Goal: Task Accomplishment & Management: Use online tool/utility

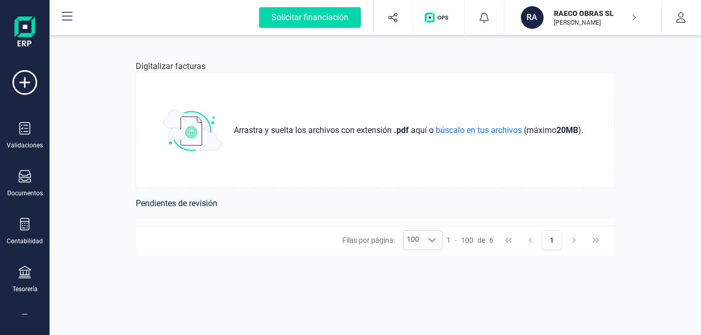
scroll to position [179, 0]
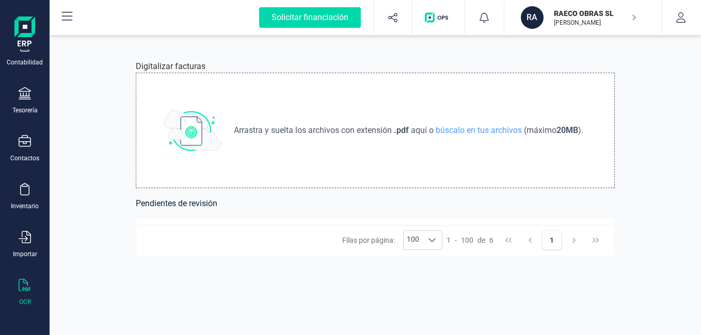
click at [421, 161] on div "Arrastra y suelta los archivos con extensión .pdf aquí o búscalo en tus archivo…" at bounding box center [375, 131] width 479 height 116
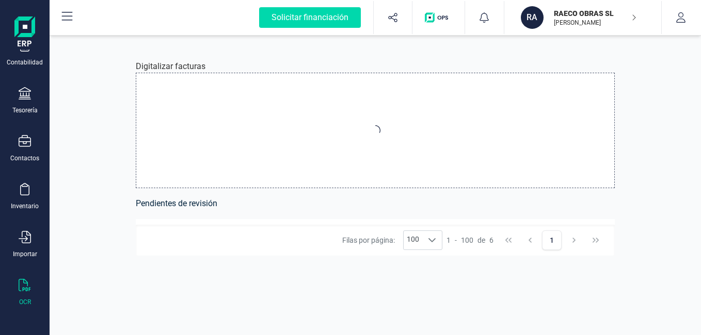
type input "C:\fakepath\FACTURA-76-25-SISTEMT-CATRROJA.pdf"
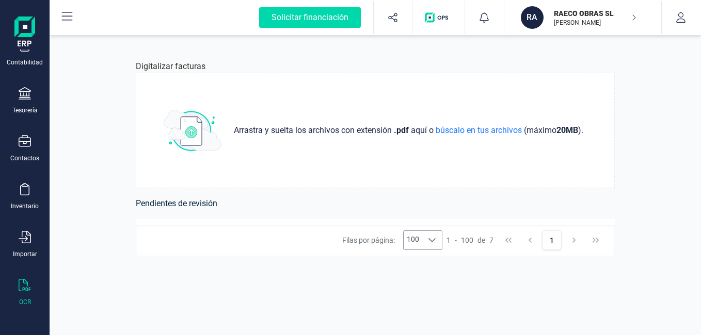
click at [430, 240] on icon at bounding box center [432, 240] width 8 height 8
click at [430, 240] on icon at bounding box center [431, 240] width 7 height 4
click at [436, 240] on div at bounding box center [432, 240] width 20 height 19
click at [434, 242] on icon at bounding box center [431, 240] width 7 height 4
drag, startPoint x: 197, startPoint y: 204, endPoint x: 141, endPoint y: 208, distance: 55.4
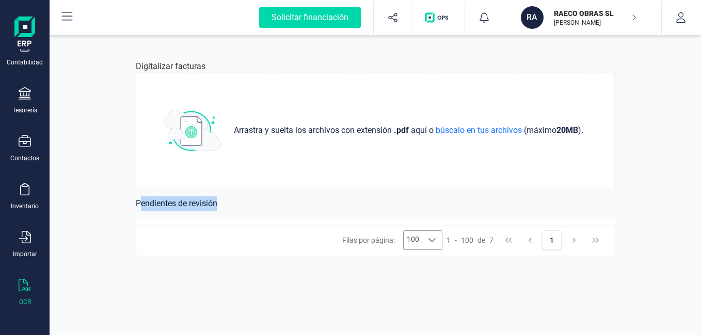
click at [141, 208] on h6 "Pendientes de revisión" at bounding box center [375, 204] width 479 height 14
click at [288, 239] on div "Filas por página: 100 100 100 1 - 100 de 7 1" at bounding box center [375, 240] width 479 height 31
drag, startPoint x: 288, startPoint y: 239, endPoint x: 290, endPoint y: 200, distance: 39.3
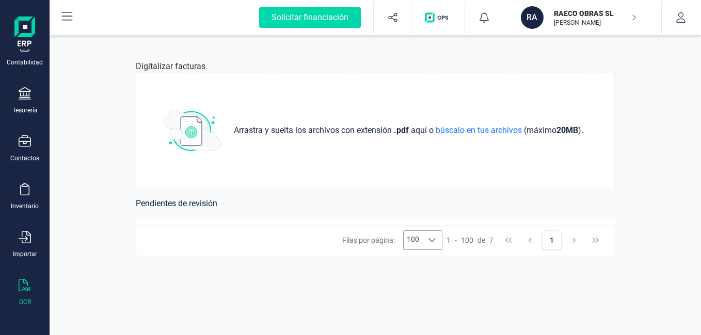
click at [290, 200] on h6 "Pendientes de revisión" at bounding box center [375, 204] width 479 height 14
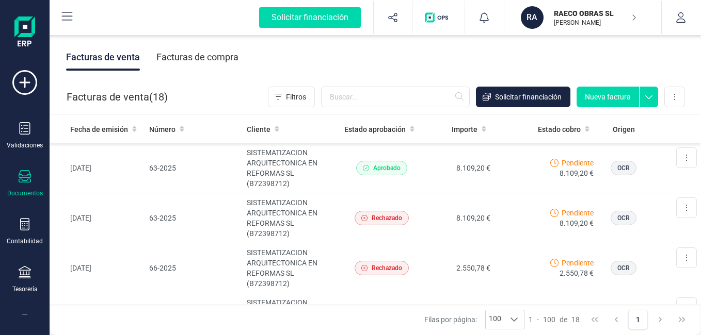
click at [216, 53] on div "Facturas de compra" at bounding box center [197, 57] width 82 height 27
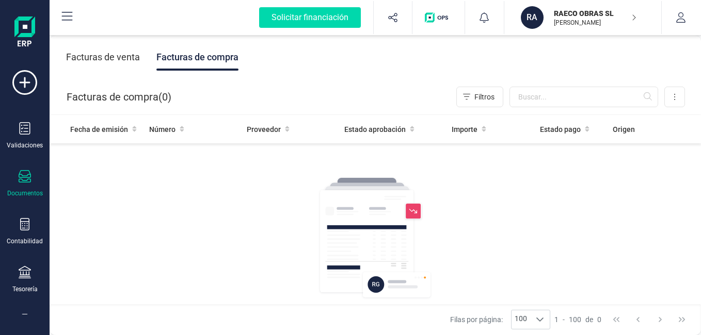
click at [119, 58] on div "Facturas de venta" at bounding box center [103, 57] width 74 height 27
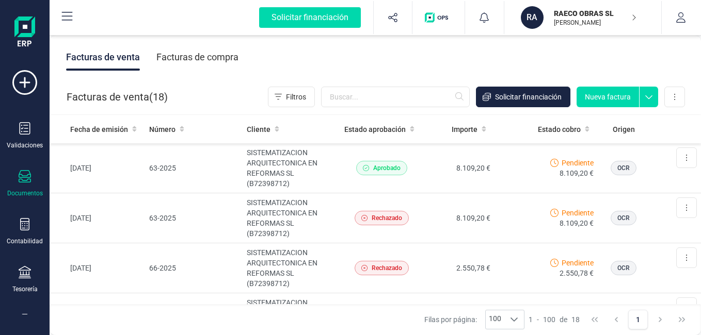
click at [129, 96] on div "Facturas de venta ( 18 )" at bounding box center [117, 97] width 101 height 21
click at [186, 129] on div "Número" at bounding box center [193, 129] width 89 height 10
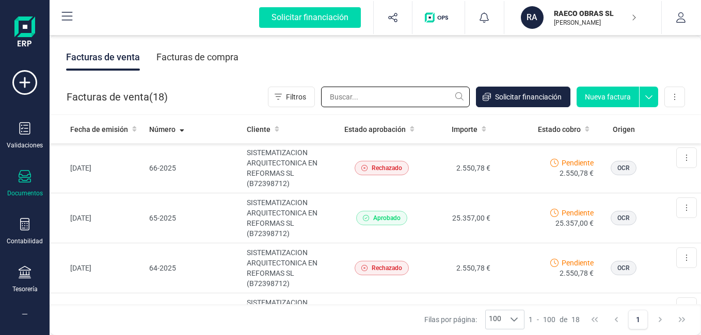
click at [401, 103] on input "text" at bounding box center [395, 97] width 149 height 21
click at [651, 101] on icon at bounding box center [648, 94] width 19 height 15
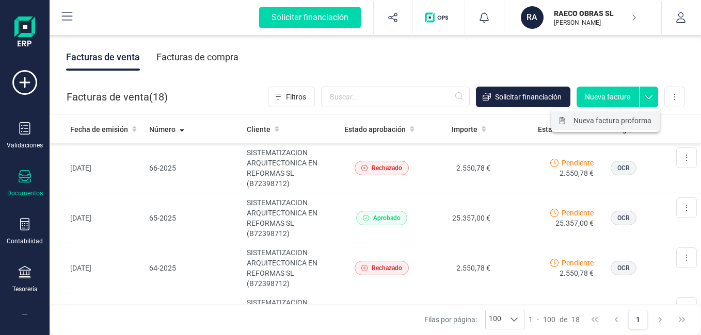
click at [641, 124] on span "Nueva factura proforma" at bounding box center [612, 121] width 78 height 10
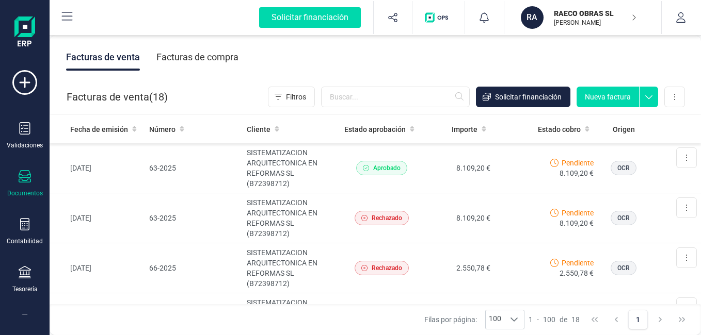
click at [68, 9] on button at bounding box center [67, 17] width 33 height 33
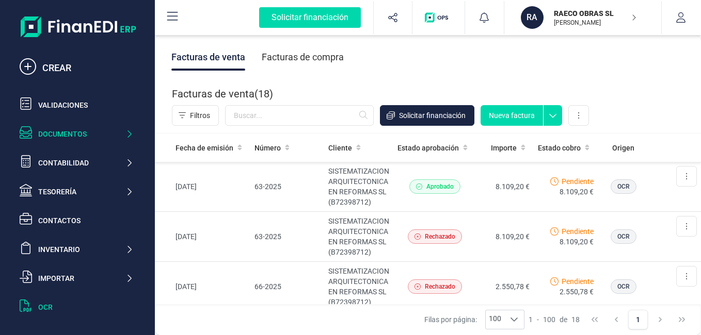
click at [46, 314] on div "OCR" at bounding box center [76, 307] width 122 height 21
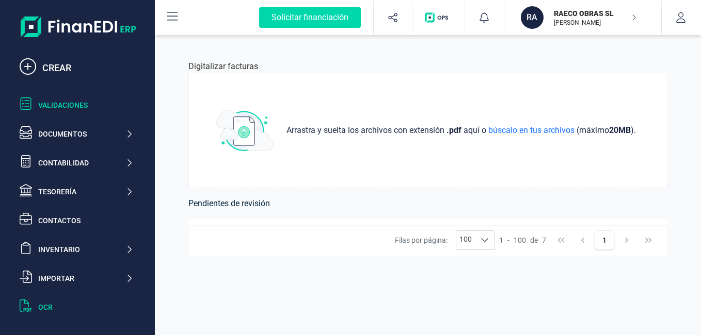
click at [54, 99] on div "Validaciones" at bounding box center [76, 105] width 122 height 21
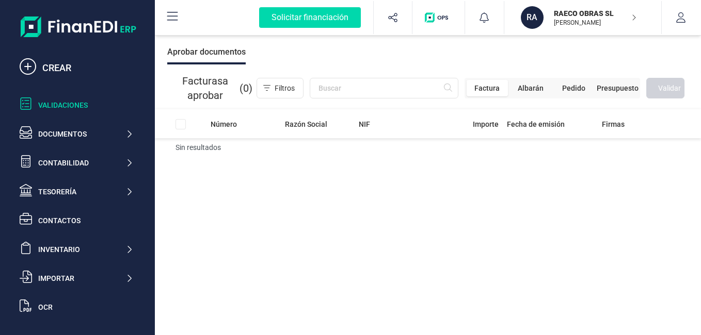
click at [524, 90] on span "Albarán" at bounding box center [530, 88] width 26 height 10
click at [576, 90] on span "Pedido" at bounding box center [575, 88] width 23 height 10
click at [603, 87] on span "Presupuesto" at bounding box center [617, 88] width 42 height 10
click at [493, 85] on span "Factura" at bounding box center [500, 88] width 25 height 10
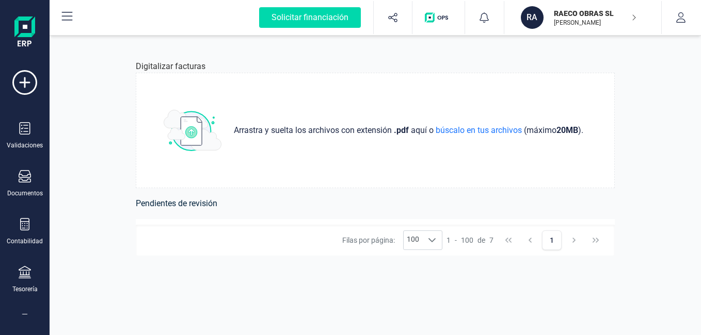
scroll to position [179, 0]
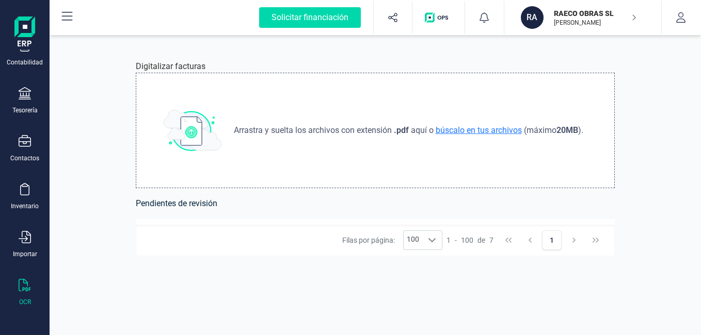
click at [478, 132] on span "búscalo en tus archivos" at bounding box center [478, 130] width 90 height 10
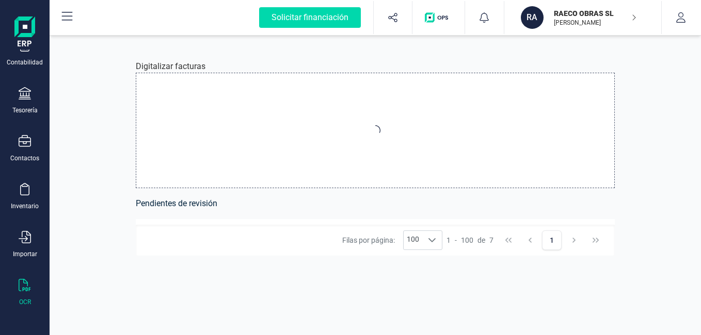
type input "C:\fakepath\FACTURA-76-25-SISTEMT-CATRROJA.pdf"
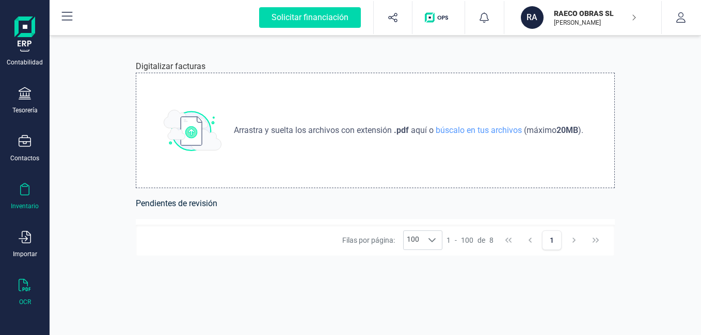
click at [29, 201] on div "Inventario" at bounding box center [24, 196] width 41 height 27
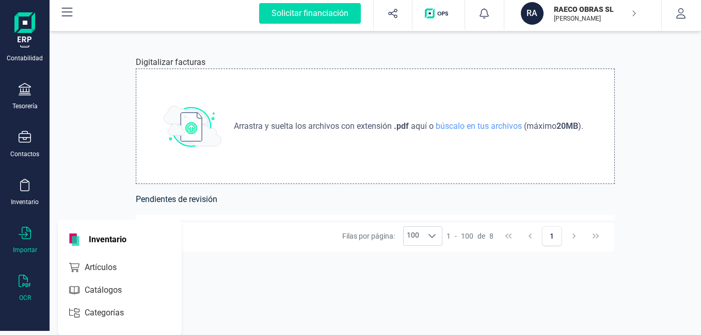
scroll to position [5, 0]
click at [28, 282] on icon at bounding box center [25, 280] width 12 height 12
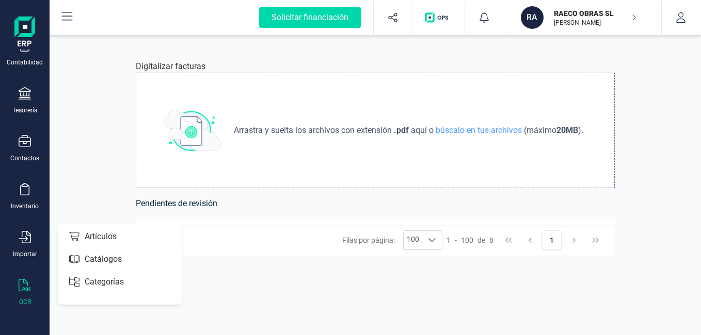
scroll to position [0, 0]
click at [28, 282] on icon at bounding box center [25, 285] width 12 height 12
click at [24, 237] on icon at bounding box center [25, 237] width 12 height 12
click at [102, 321] on span "Facturas" at bounding box center [107, 320] width 55 height 12
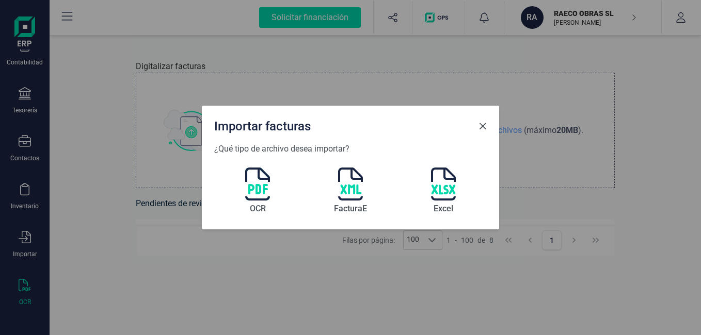
click at [484, 131] on button "Close" at bounding box center [482, 126] width 17 height 17
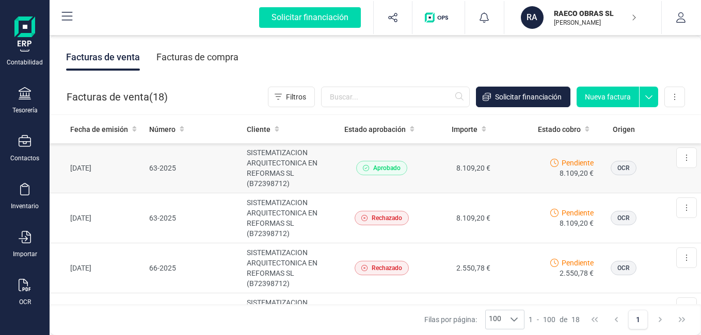
scroll to position [206, 0]
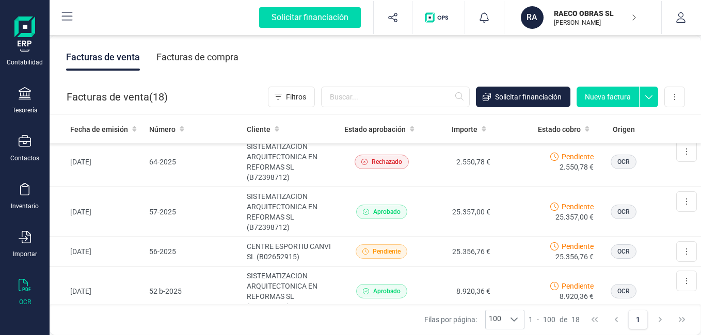
click at [34, 280] on div "OCR" at bounding box center [24, 292] width 41 height 27
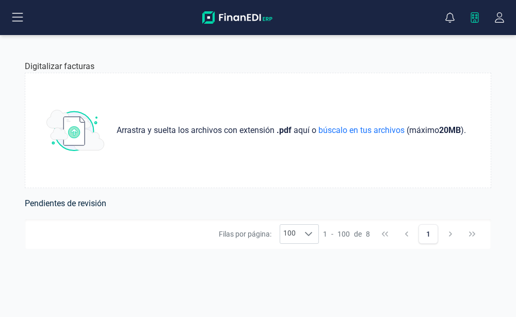
click at [475, 19] on icon "button" at bounding box center [474, 17] width 19 height 10
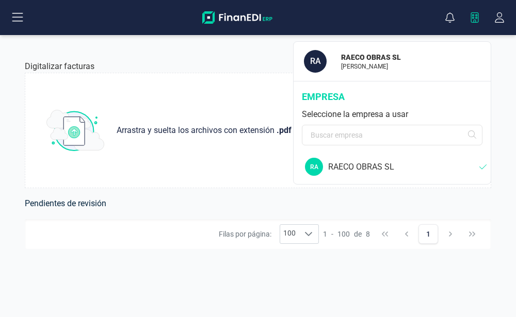
click at [475, 19] on icon "button" at bounding box center [474, 17] width 19 height 10
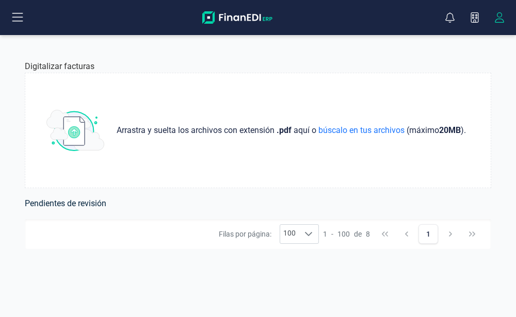
click at [496, 23] on button "button" at bounding box center [499, 17] width 19 height 33
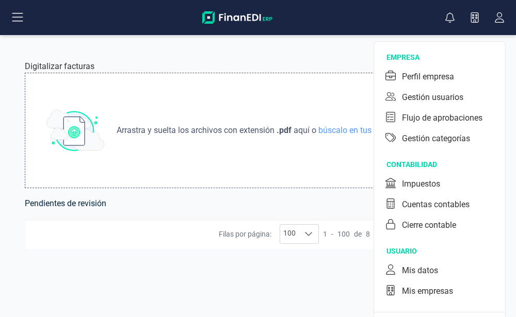
click at [274, 108] on div "Arrastra y suelta los archivos con extensión .pdf aquí o búscalo en tus archivo…" at bounding box center [258, 131] width 466 height 116
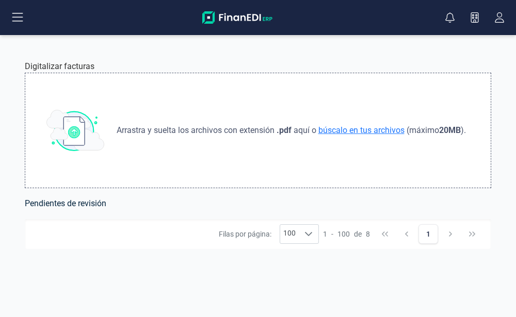
click at [403, 132] on span "búscalo en tus archivos" at bounding box center [361, 130] width 90 height 10
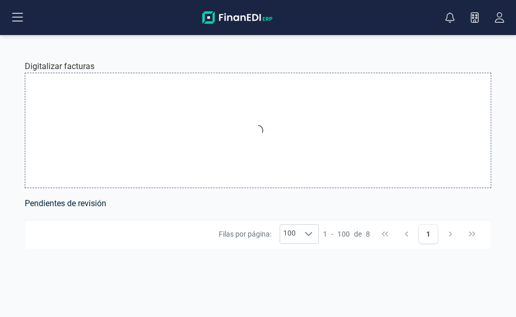
type input "C:\fakepath\FACTURA-76-25-SISTEMT-CATRROJA.pdf"
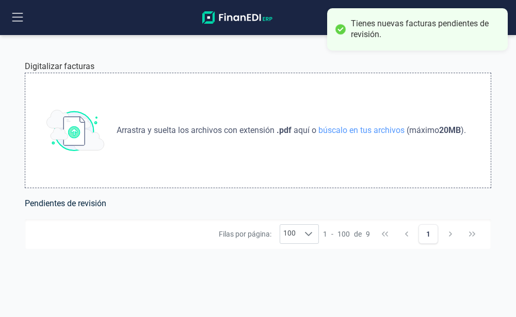
click at [481, 35] on div "Tienes nuevas facturas pendientes de revisión." at bounding box center [425, 30] width 149 height 22
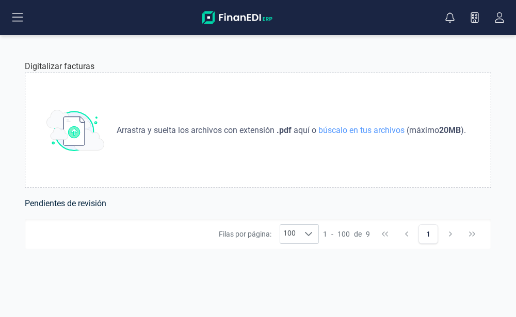
drag, startPoint x: 292, startPoint y: 19, endPoint x: 309, endPoint y: 22, distance: 16.8
click at [292, 19] on div "Solicitar financiación Importaciones completadas 0 / 0 RA RAECO OBRAS SL IVAN C…" at bounding box center [258, 17] width 514 height 33
click at [452, 21] on icon at bounding box center [449, 17] width 9 height 10
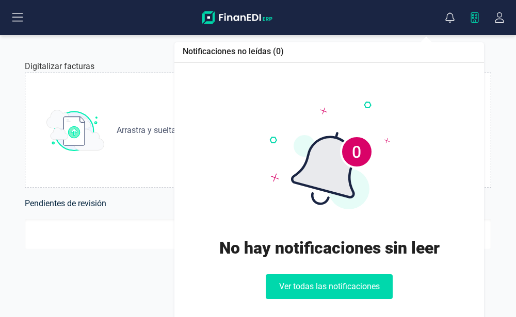
click at [472, 20] on icon "button" at bounding box center [474, 17] width 19 height 10
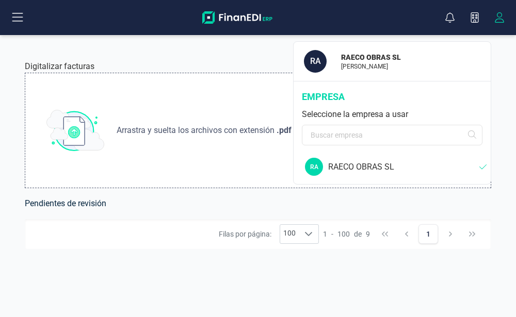
click at [496, 14] on icon "button" at bounding box center [499, 17] width 19 height 10
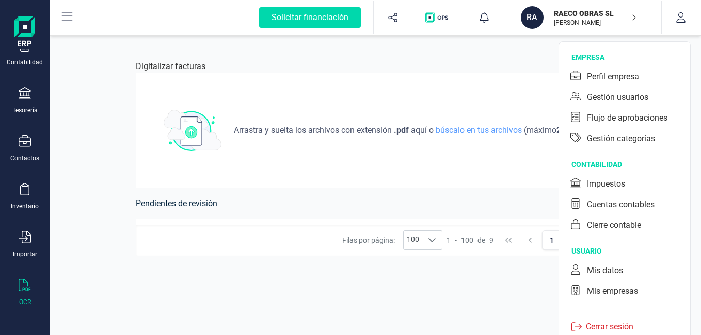
click at [435, 92] on div "Arrastra y suelta los archivos con extensión .pdf aquí o búscalo en tus archivo…" at bounding box center [375, 131] width 479 height 116
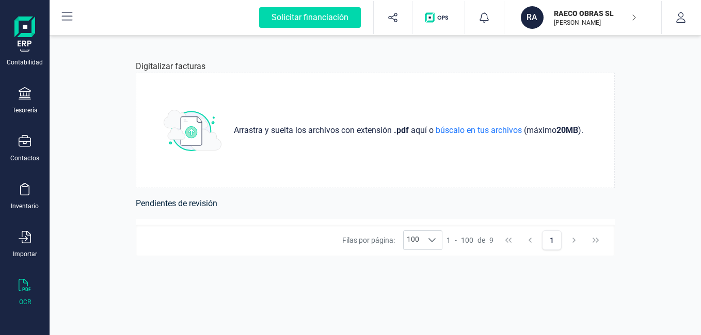
click at [629, 17] on div "RAECO OBRAS SL IVAN COSTA SALIETO" at bounding box center [590, 17] width 91 height 23
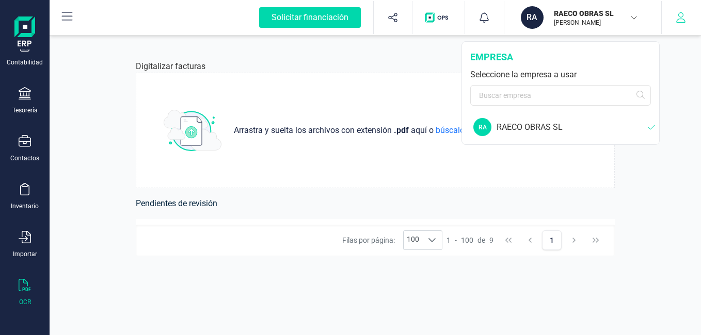
click at [680, 23] on button "button" at bounding box center [680, 17] width 39 height 33
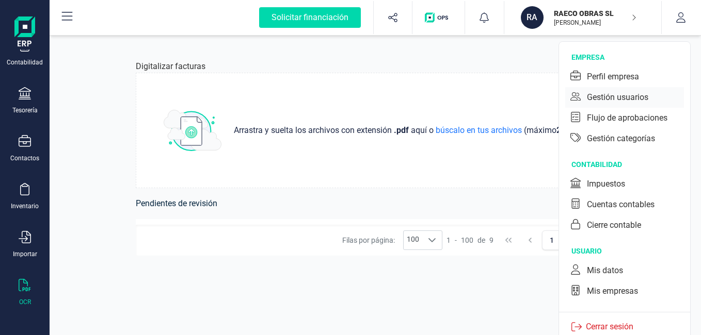
click at [638, 100] on div "Gestión usuarios" at bounding box center [617, 97] width 61 height 12
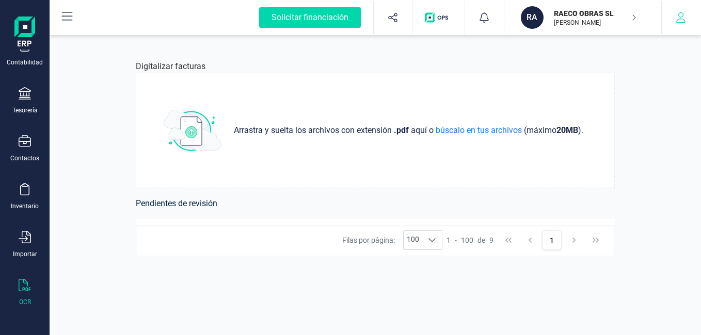
click at [681, 19] on icon "button" at bounding box center [680, 17] width 9 height 10
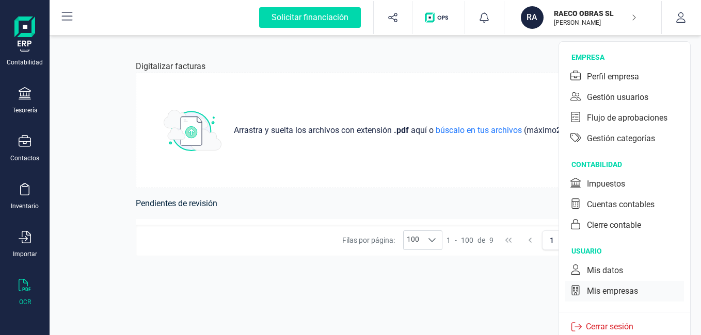
click at [615, 293] on div "Mis empresas" at bounding box center [612, 291] width 51 height 12
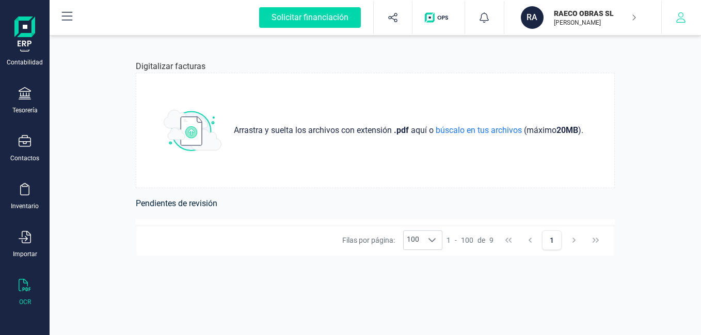
click at [680, 15] on icon "button" at bounding box center [680, 17] width 10 height 10
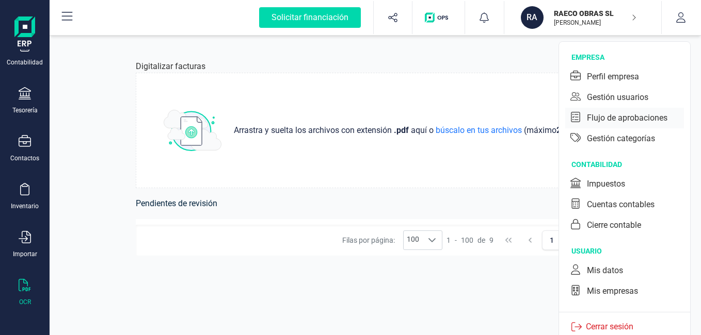
click at [619, 121] on div "Flujo de aprobaciones" at bounding box center [627, 118] width 80 height 12
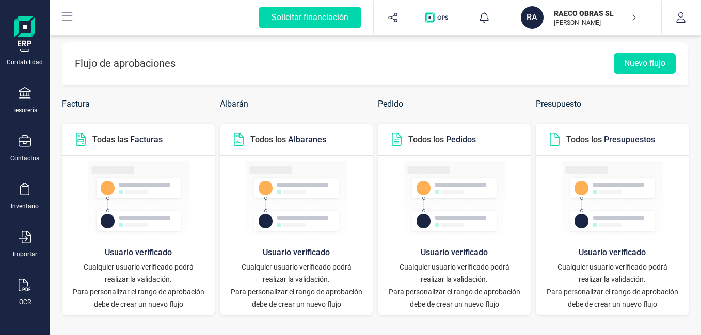
scroll to position [7, 0]
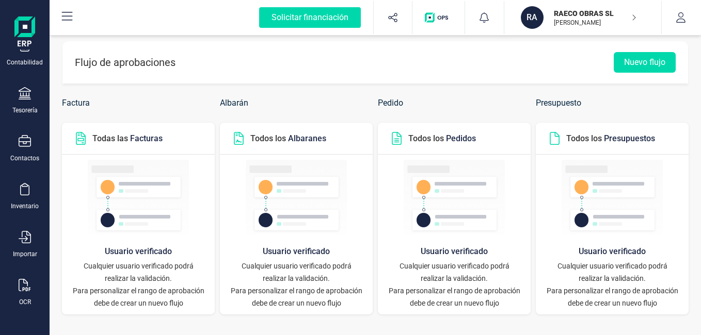
click at [125, 247] on h5 "Usuario verificado" at bounding box center [138, 251] width 132 height 17
click at [127, 251] on h5 "Usuario verificado" at bounding box center [138, 251] width 132 height 17
click at [129, 154] on header "Todas las Facturas" at bounding box center [138, 139] width 153 height 32
click at [116, 141] on p "Todas las Facturas" at bounding box center [127, 139] width 70 height 12
click at [169, 289] on p "Para personalizar el rango de aprobación debe de crear un nuevo flujo" at bounding box center [138, 297] width 132 height 25
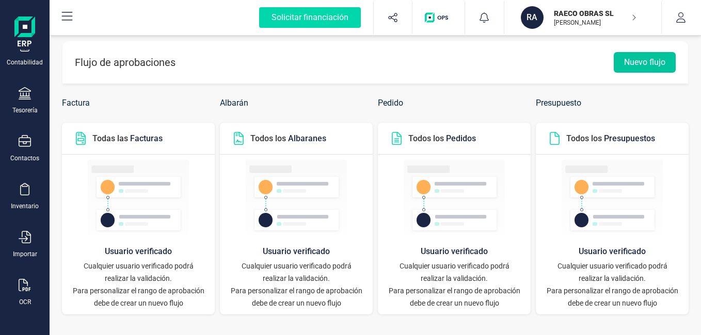
click at [637, 67] on button "Nuevo flujo" at bounding box center [644, 62] width 62 height 21
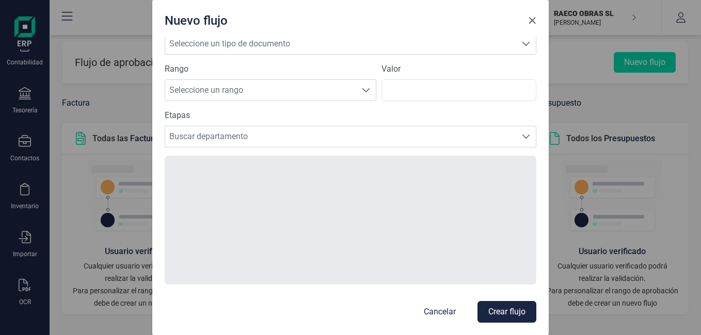
scroll to position [0, 0]
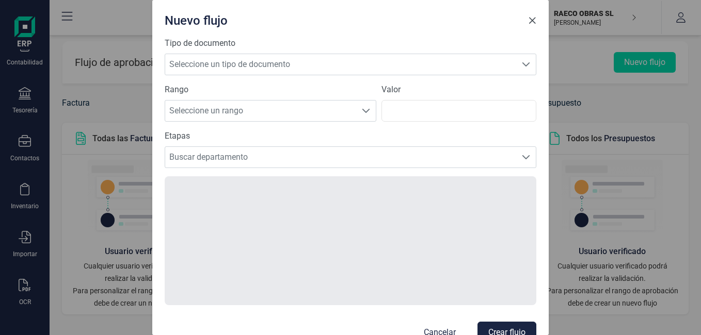
click at [531, 20] on span "Close" at bounding box center [532, 21] width 8 height 8
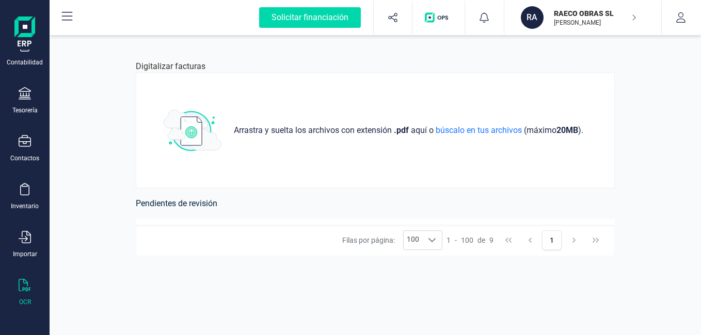
click at [441, 17] on img "button" at bounding box center [438, 17] width 27 height 10
